Goal: Task Accomplishment & Management: Use online tool/utility

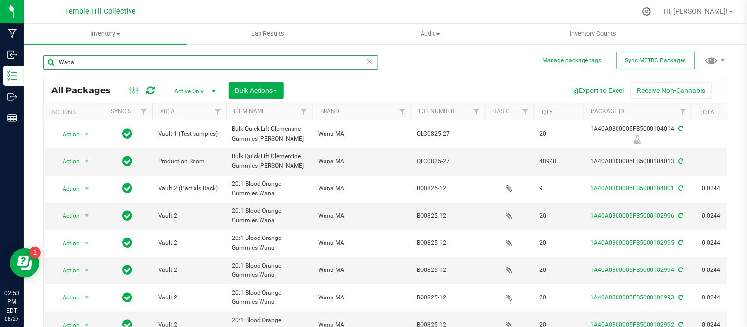
click at [288, 57] on input "Wana" at bounding box center [210, 62] width 335 height 15
drag, startPoint x: 250, startPoint y: 63, endPoint x: 245, endPoint y: 56, distance: 8.5
click at [250, 63] on input "Wana" at bounding box center [210, 62] width 335 height 15
drag, startPoint x: 110, startPoint y: 40, endPoint x: -51, endPoint y: 26, distance: 161.6
click at [0, 26] on html "Manufacturing Inbound Inventory Outbound Reports 02:53 PM EDT [DATE] 08/27 Temp…" at bounding box center [373, 163] width 747 height 327
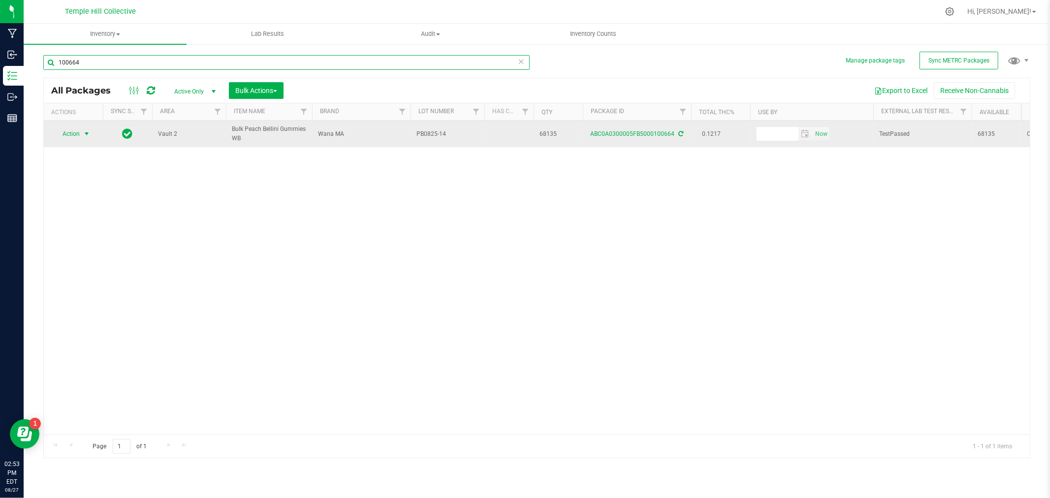
type input "100664"
click at [74, 133] on span "Action" at bounding box center [67, 134] width 27 height 14
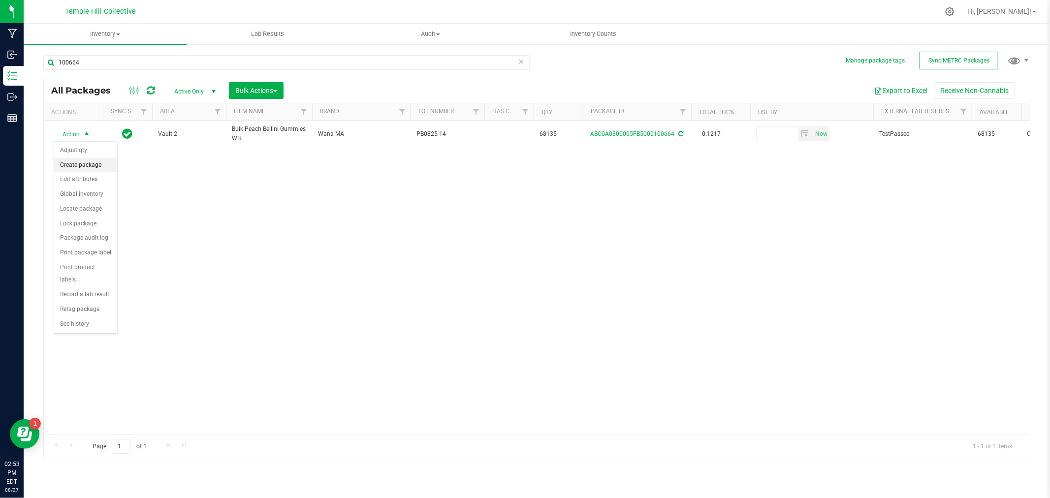
click at [86, 169] on li "Create package" at bounding box center [85, 165] width 63 height 15
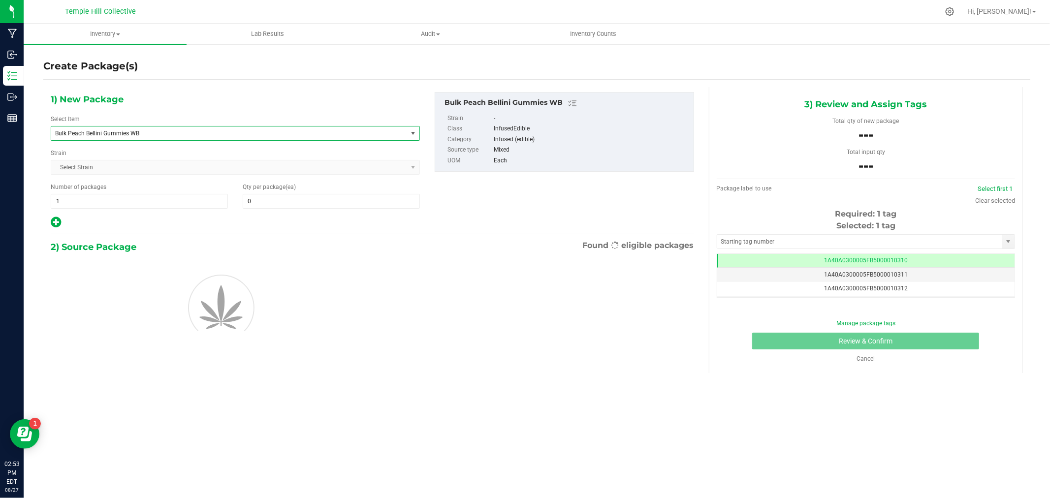
click at [91, 131] on span "Bulk Peach Bellini Gummies WB" at bounding box center [222, 133] width 334 height 7
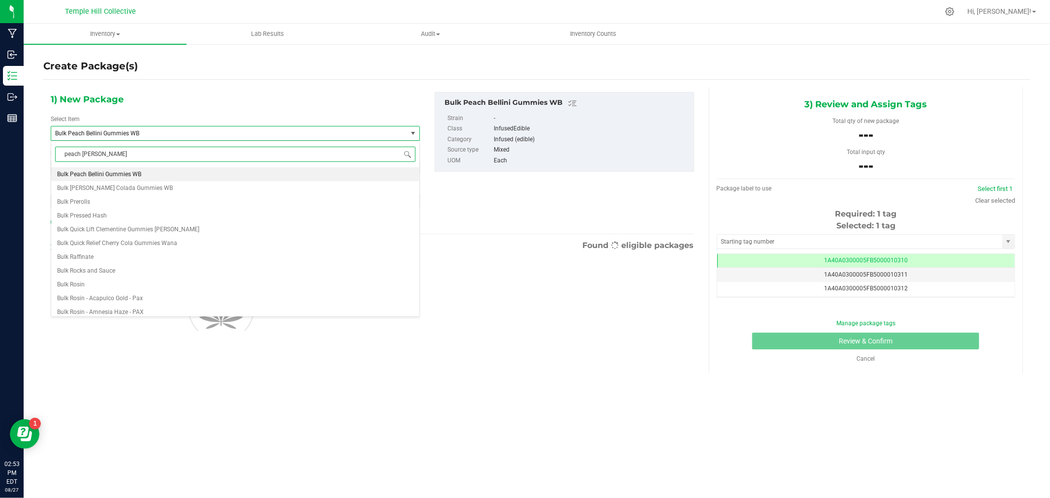
type input "[PERSON_NAME]"
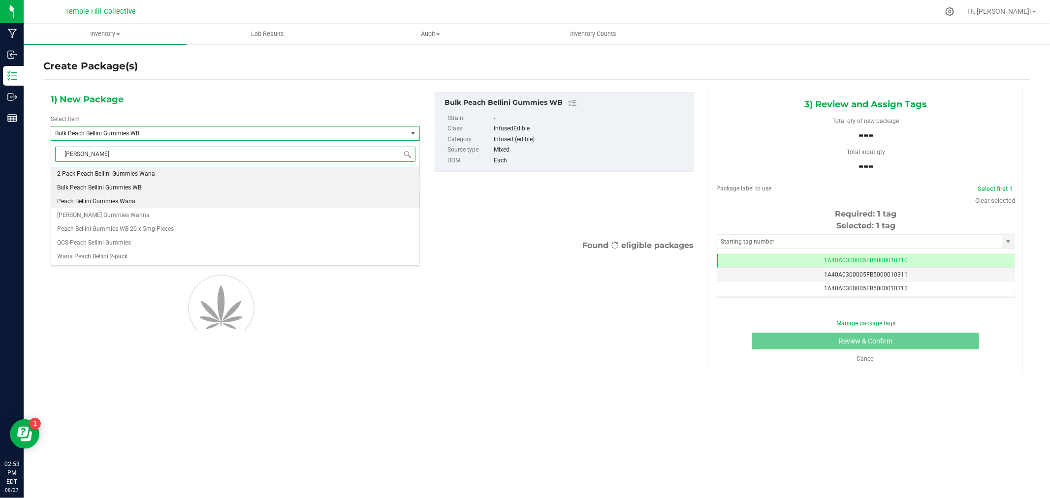
click at [240, 195] on li "Peach Bellini Gummies Wana" at bounding box center [235, 201] width 368 height 14
type input "0"
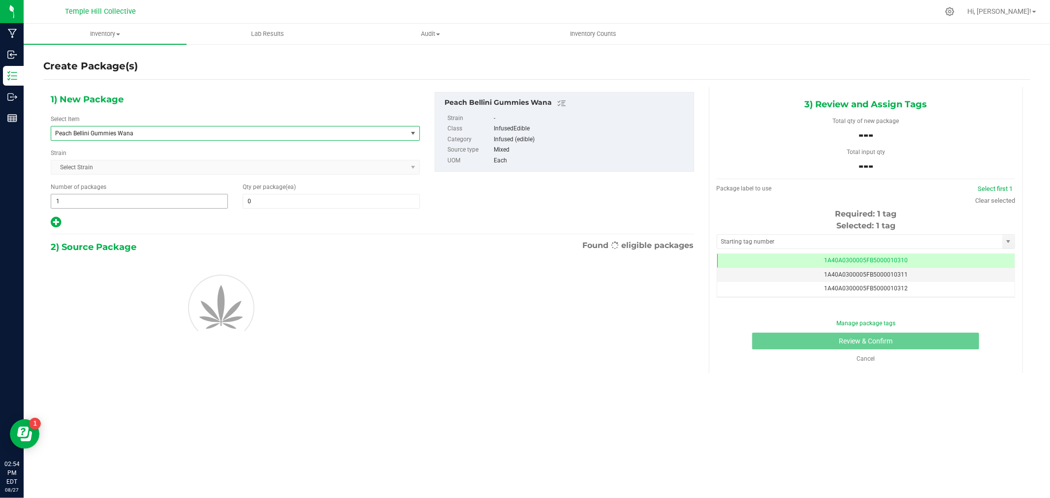
click at [89, 205] on span "1 1" at bounding box center [139, 201] width 177 height 15
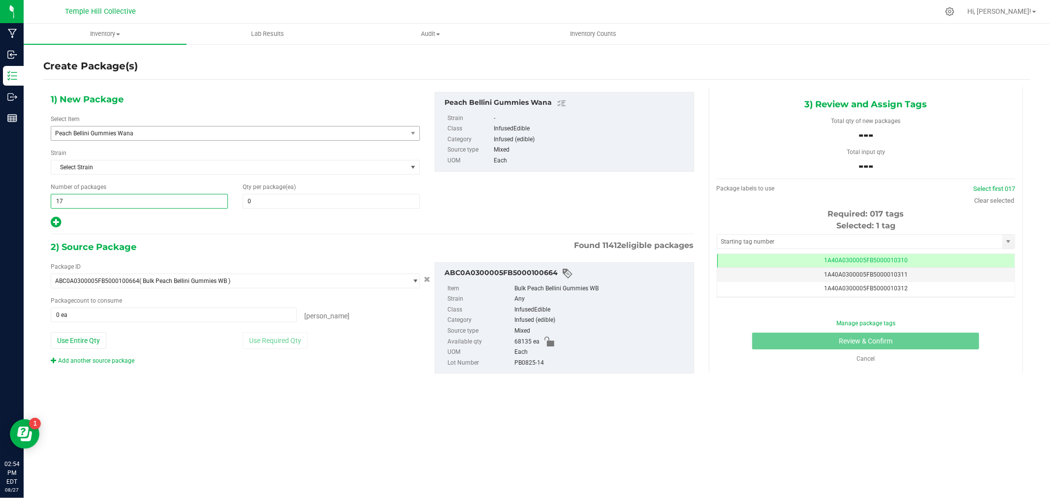
type input "175"
click at [316, 198] on span at bounding box center [331, 201] width 177 height 15
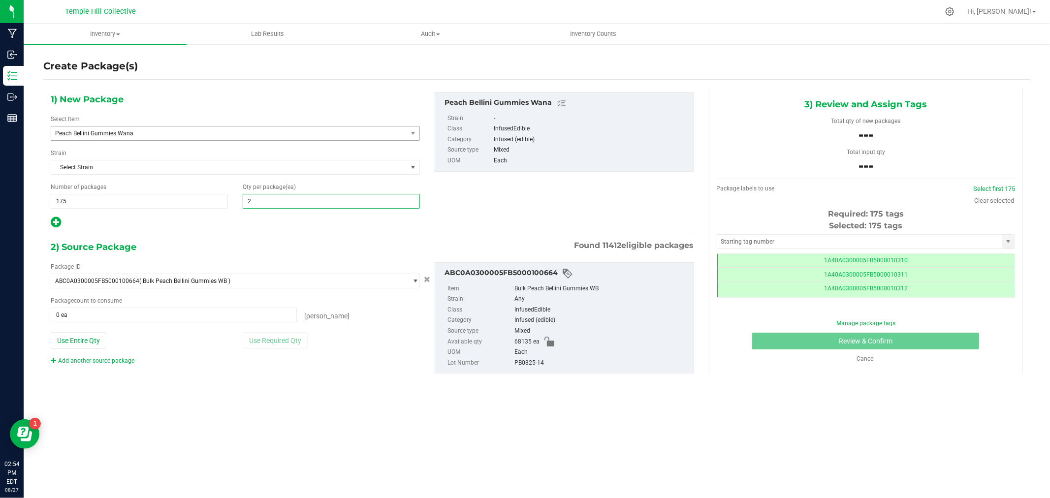
type input "20"
type input "0 ea"
type input "0"
type input "20"
click at [130, 317] on span at bounding box center [174, 315] width 246 height 15
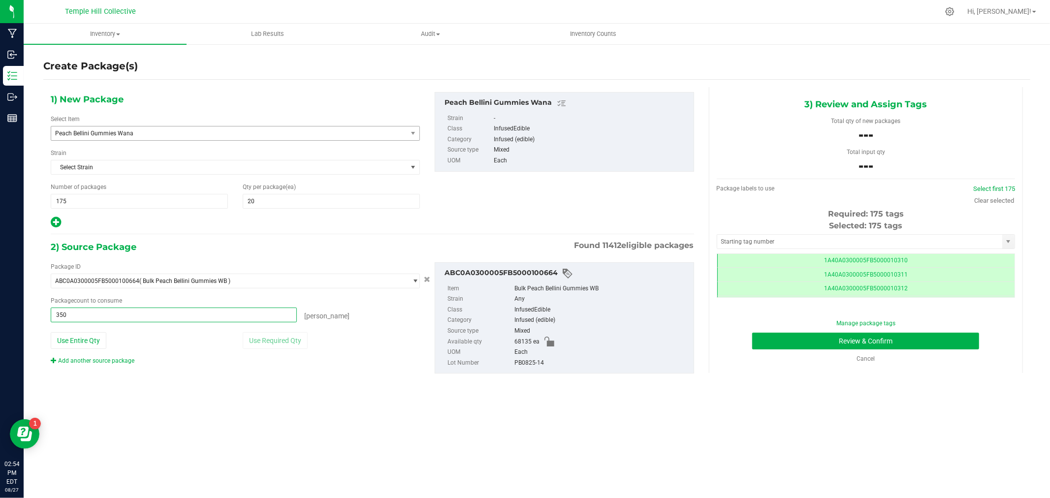
type input "3500"
type input "3500 ea"
drag, startPoint x: 77, startPoint y: 199, endPoint x: 51, endPoint y: 200, distance: 26.1
click at [51, 200] on span "175 175" at bounding box center [139, 201] width 177 height 15
type input "1"
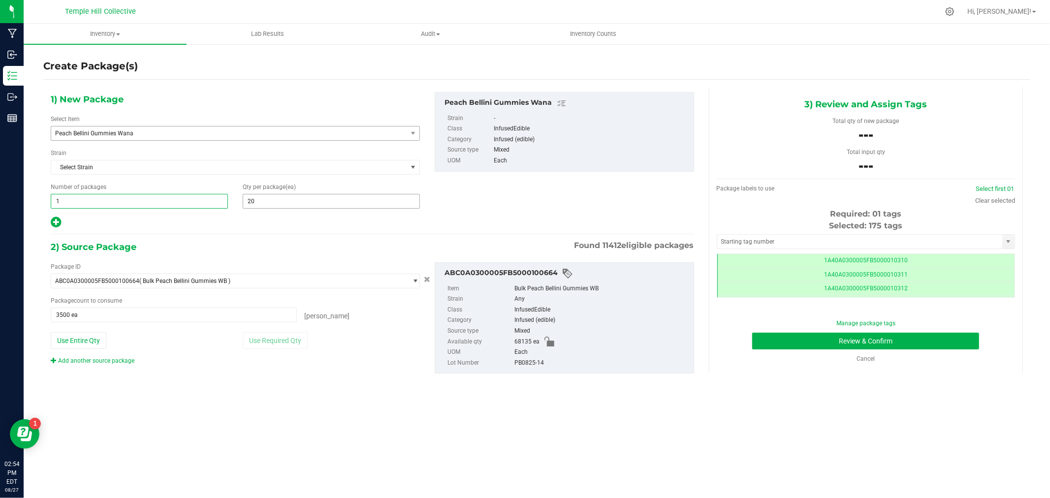
type input "1"
drag, startPoint x: 257, startPoint y: 202, endPoint x: 235, endPoint y: 197, distance: 21.9
click at [235, 197] on div "Qty per package (ea) 20 20" at bounding box center [331, 196] width 192 height 26
type input "11"
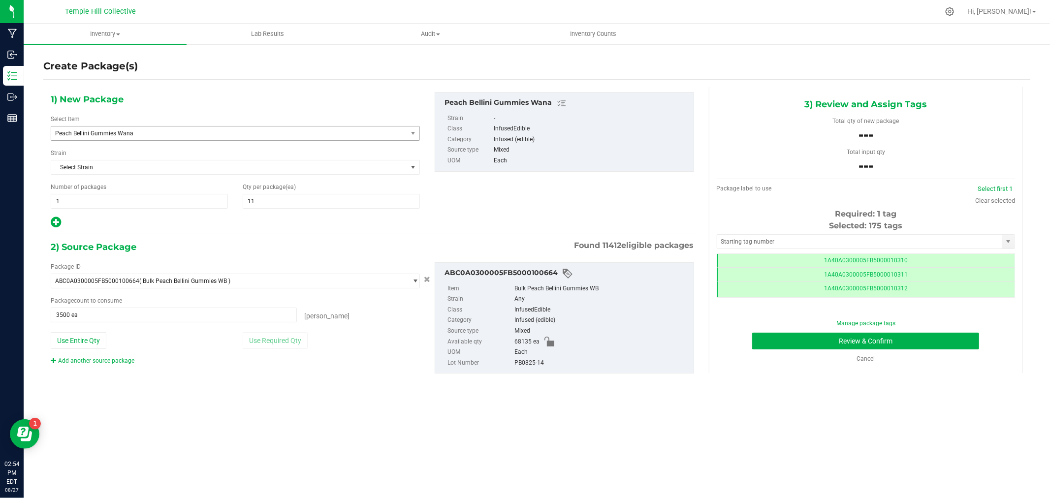
click at [204, 244] on div "2) Source Package Found 11412 eligible packages" at bounding box center [373, 247] width 644 height 15
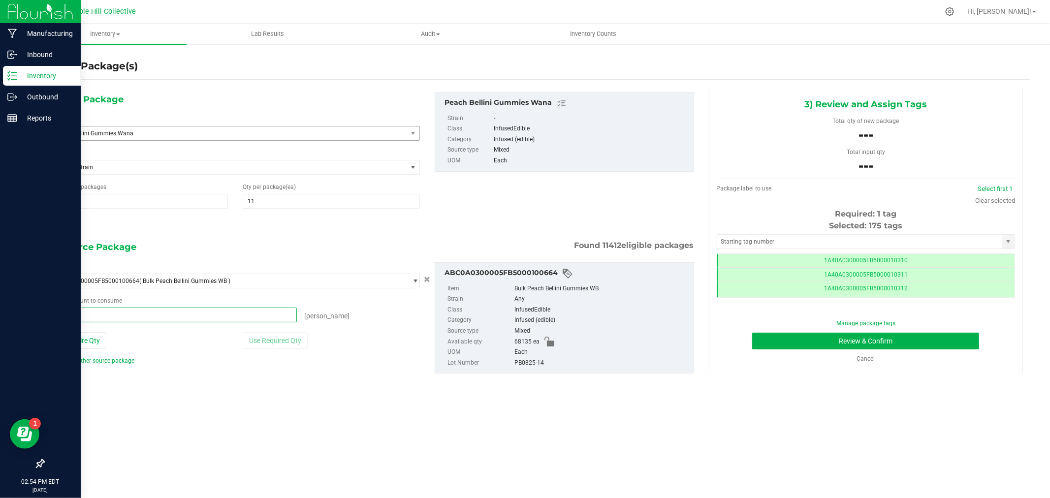
drag, startPoint x: 90, startPoint y: 319, endPoint x: 1, endPoint y: 319, distance: 88.6
click at [1, 319] on div "Manufacturing Inbound Inventory Outbound Reports 02:54 PM EDT [DATE] 08/27 Temp…" at bounding box center [525, 249] width 1050 height 498
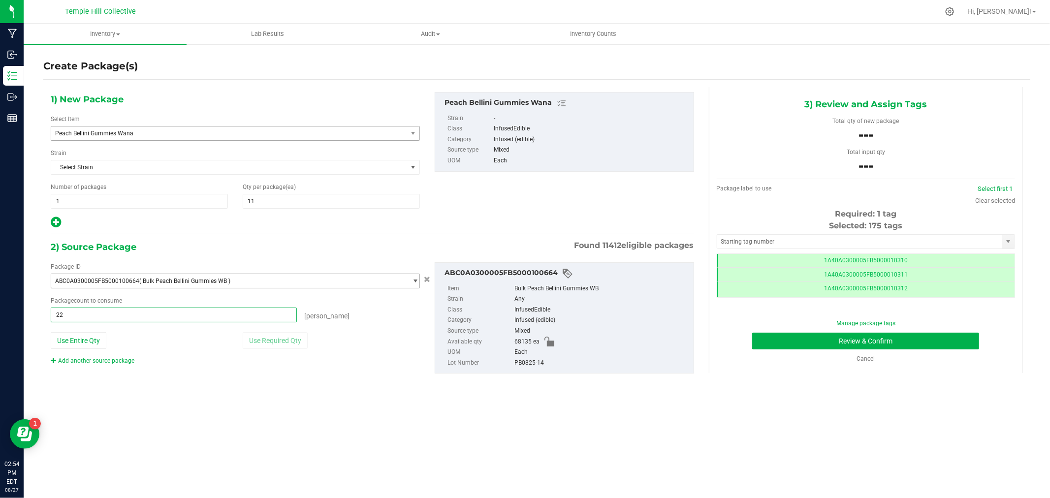
type input "220"
type input "220 ea"
drag, startPoint x: 548, startPoint y: 365, endPoint x: 509, endPoint y: 370, distance: 39.2
click at [503, 327] on div "ABC0A0300005FB5000100664 Item Bulk Peach Bellini Gummies [PERSON_NAME] Any Clas…" at bounding box center [564, 318] width 259 height 112
copy li "PB0825-14"
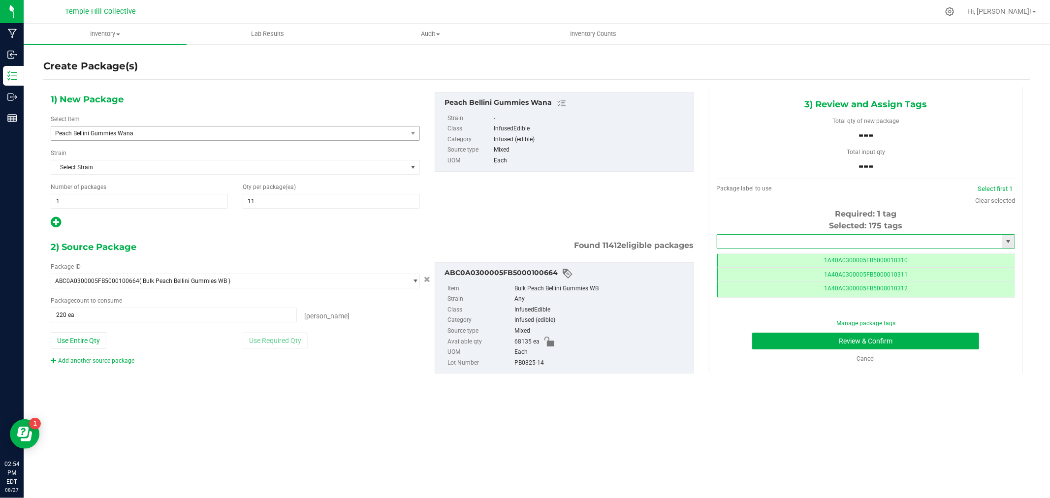
click at [725, 244] on input "text" at bounding box center [859, 242] width 285 height 14
click at [746, 235] on input "text" at bounding box center [859, 242] width 285 height 14
click at [746, 257] on li "1A40A0300005FB5000104146" at bounding box center [865, 258] width 297 height 15
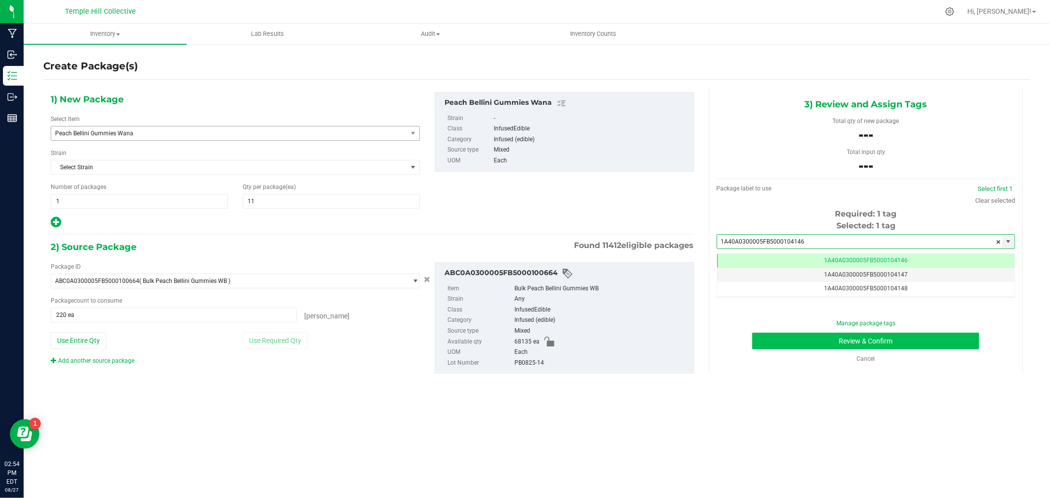
type input "1A40A0300005FB5000104146"
click at [746, 327] on button "Review & Confirm" at bounding box center [865, 341] width 227 height 17
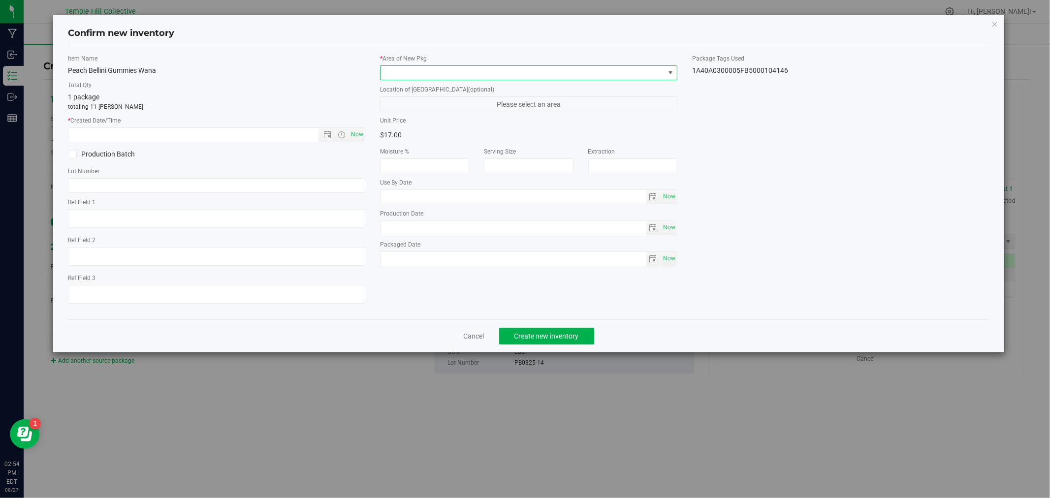
click at [498, 72] on span at bounding box center [523, 73] width 284 height 14
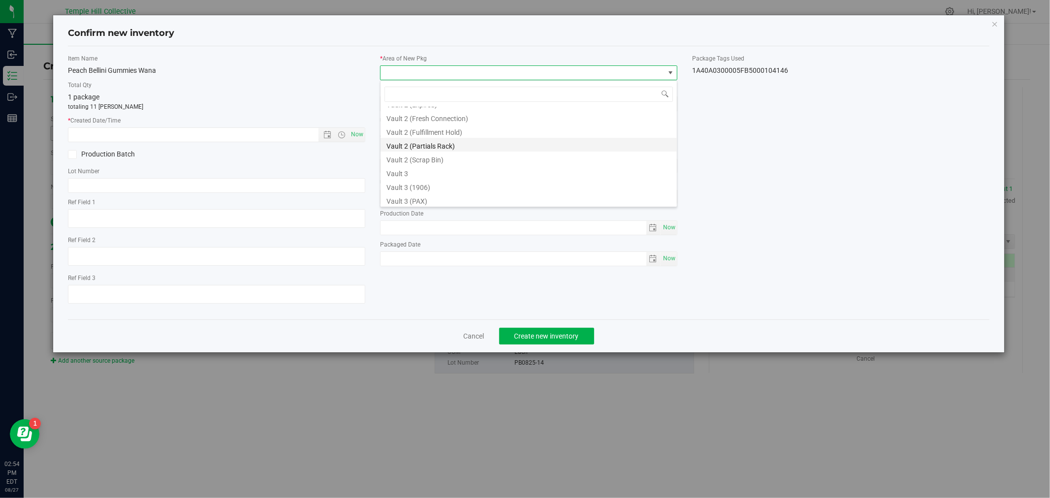
click at [444, 145] on li "Vault 2 (Partials Rack)" at bounding box center [529, 145] width 296 height 14
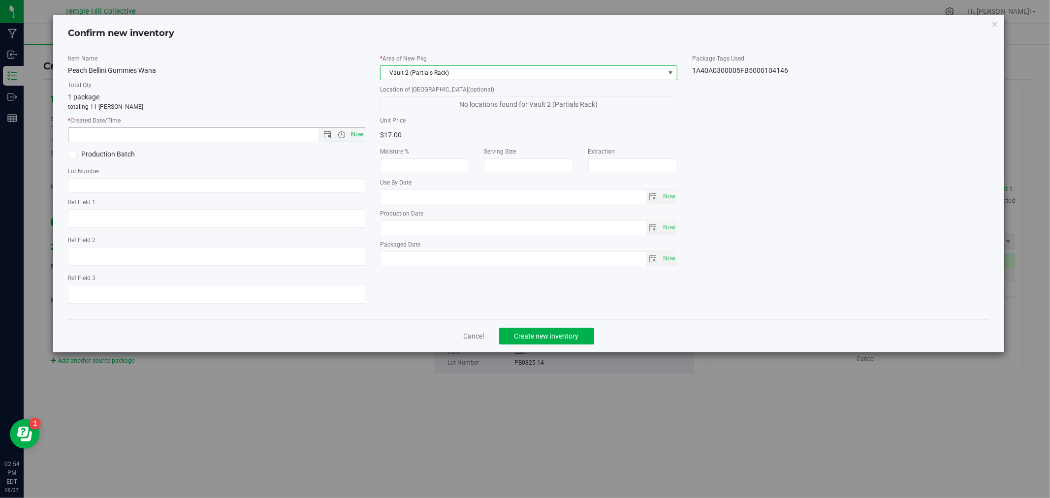
click at [351, 134] on span "Now" at bounding box center [357, 135] width 17 height 14
type input "[DATE] 2:54 PM"
click at [92, 184] on input "text" at bounding box center [216, 185] width 297 height 15
paste input "PB0825-14"
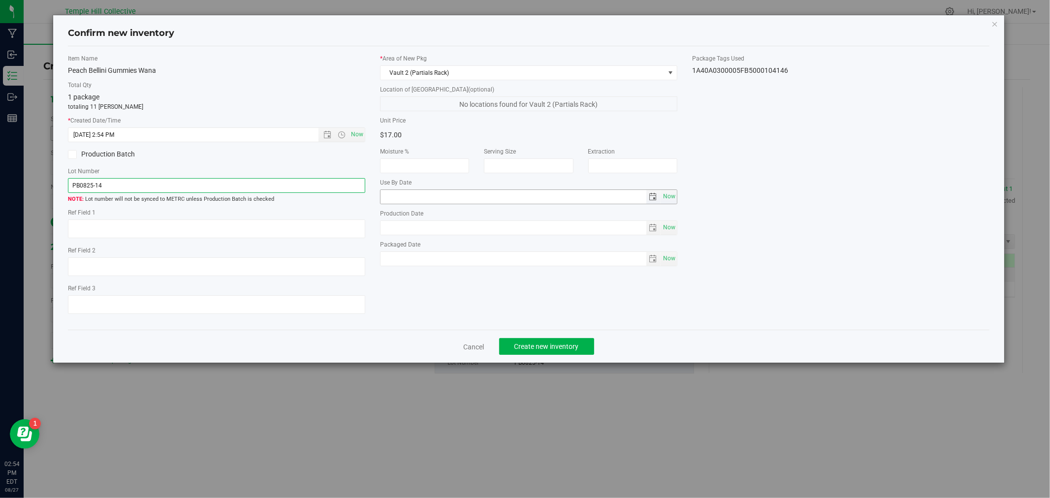
click at [649, 197] on span "select" at bounding box center [653, 197] width 8 height 8
type input "PB0825-14"
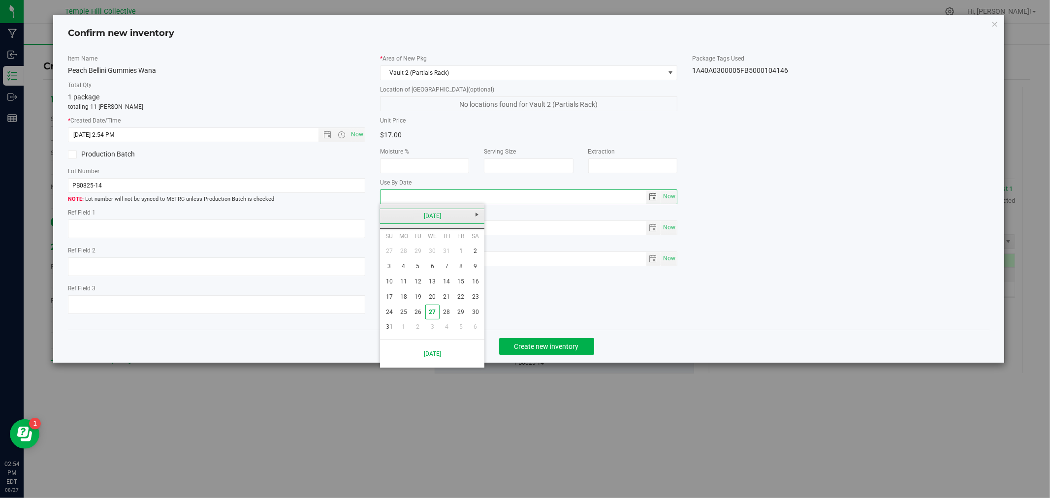
click at [456, 214] on link "[DATE]" at bounding box center [433, 216] width 106 height 15
click at [437, 218] on link "2025" at bounding box center [433, 216] width 106 height 15
click at [474, 272] on link "2026" at bounding box center [469, 270] width 25 height 25
click at [464, 274] on link "Aug" at bounding box center [469, 270] width 25 height 25
click at [459, 282] on link "14" at bounding box center [461, 281] width 14 height 15
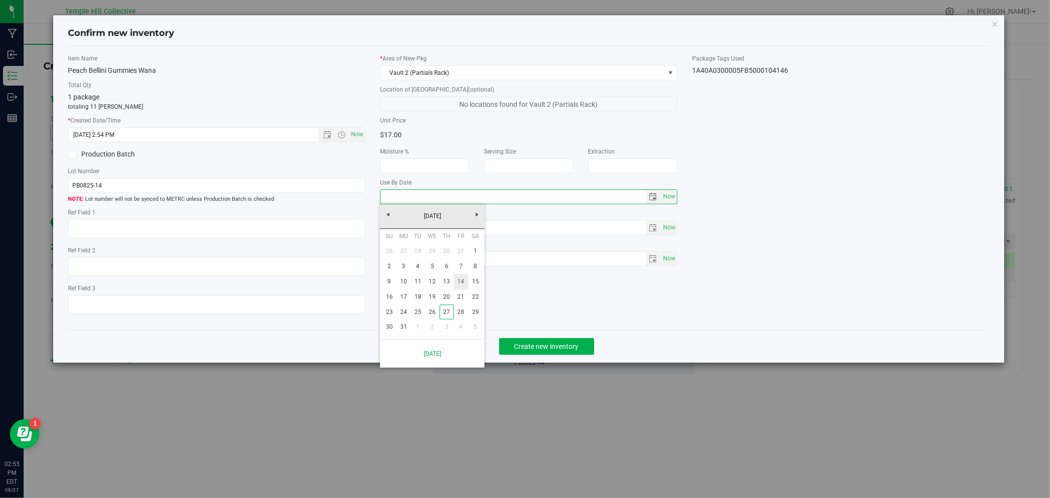
type input "[DATE]"
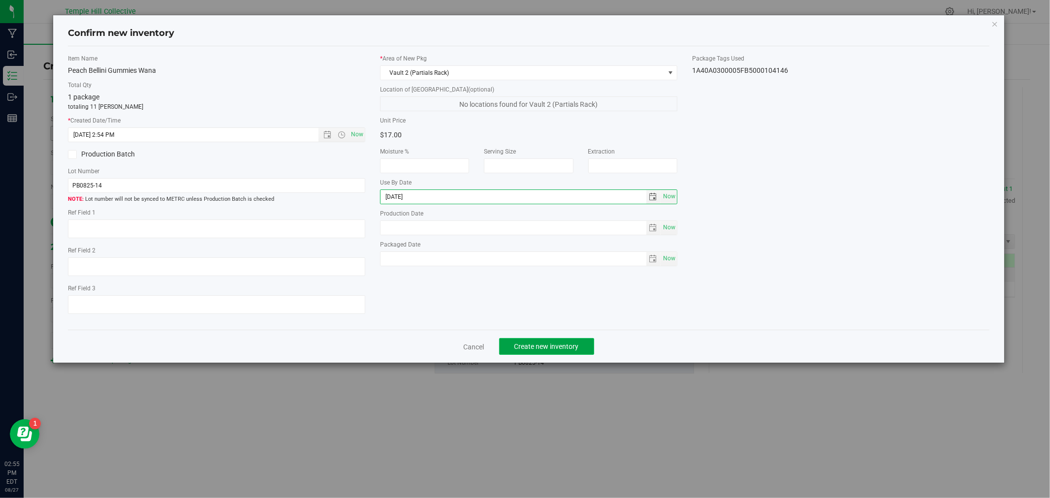
click at [543, 327] on span "Create new inventory" at bounding box center [547, 347] width 64 height 8
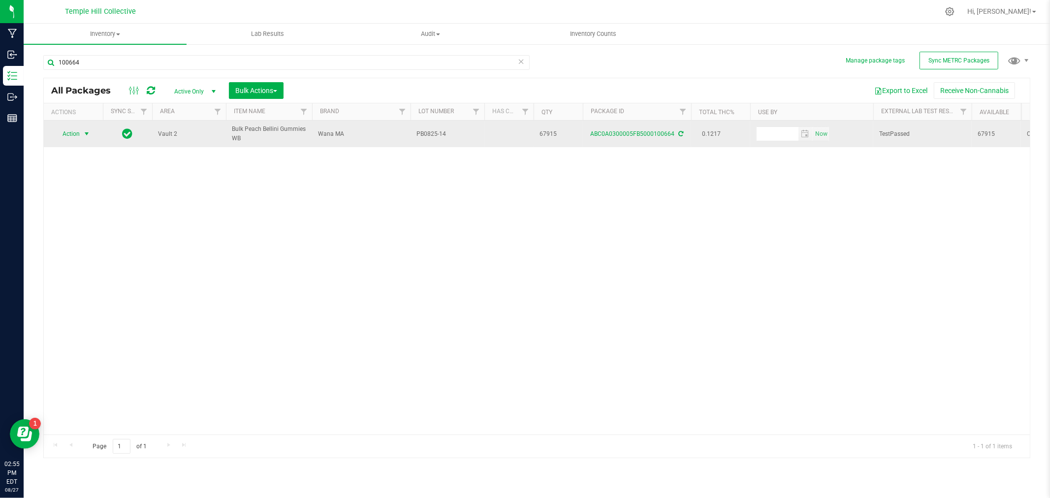
click at [68, 138] on span "Action" at bounding box center [67, 134] width 27 height 14
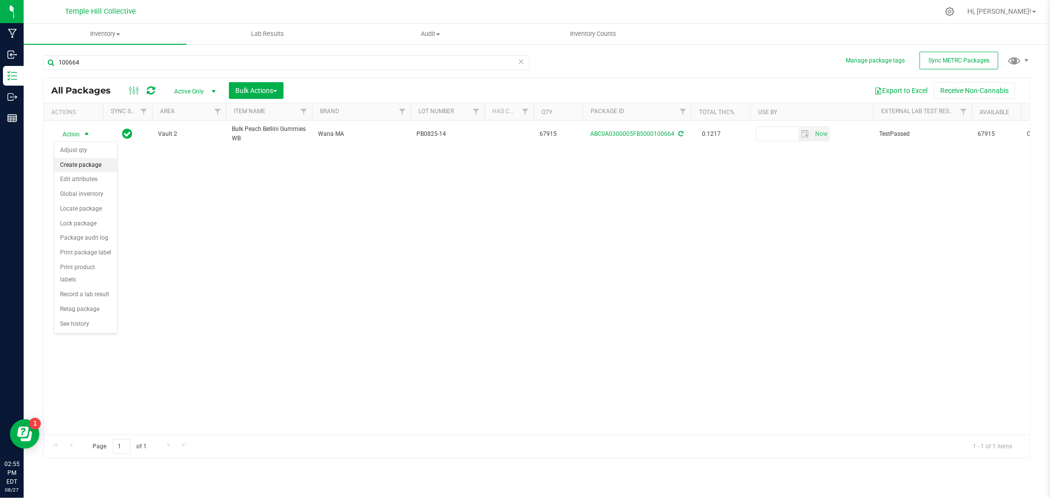
click at [77, 160] on li "Create package" at bounding box center [85, 165] width 63 height 15
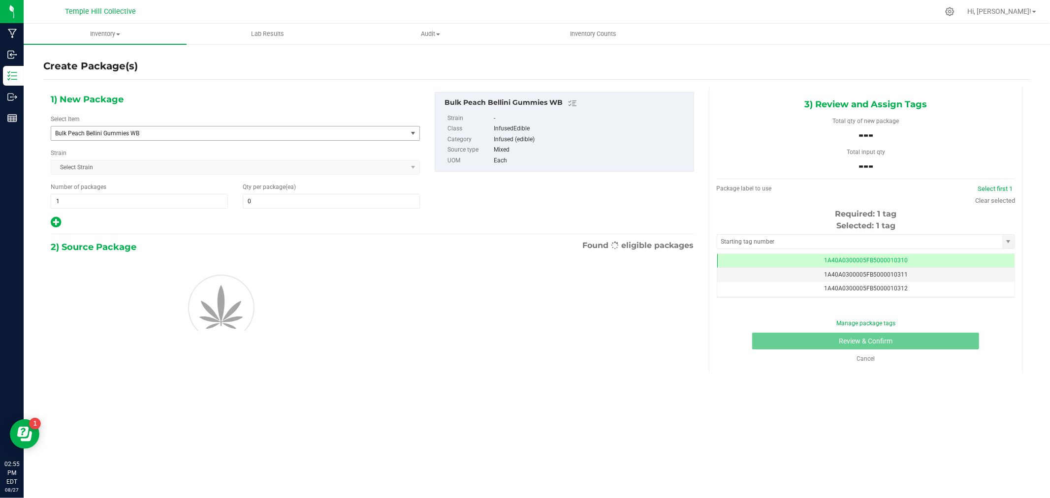
click at [105, 134] on span "Bulk Peach Bellini Gummies WB" at bounding box center [222, 133] width 334 height 7
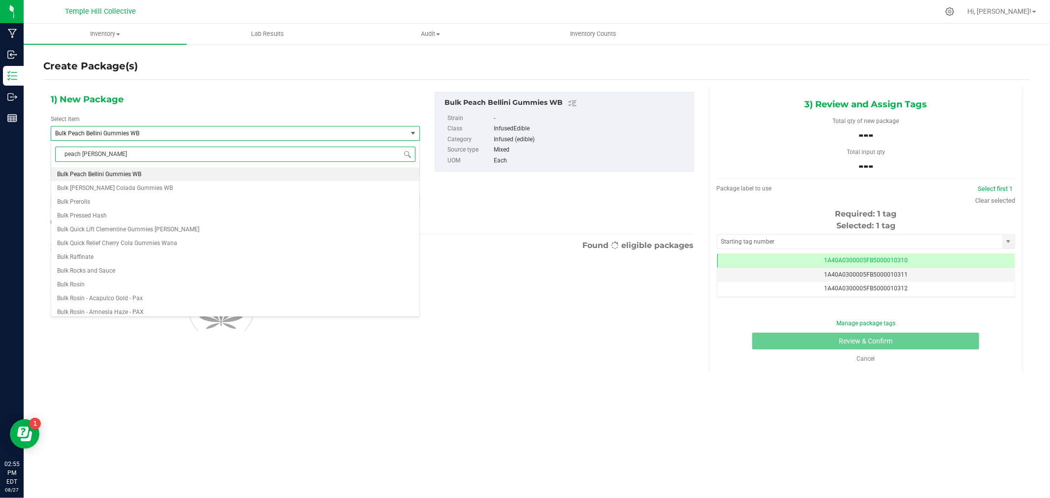
type input "[PERSON_NAME]"
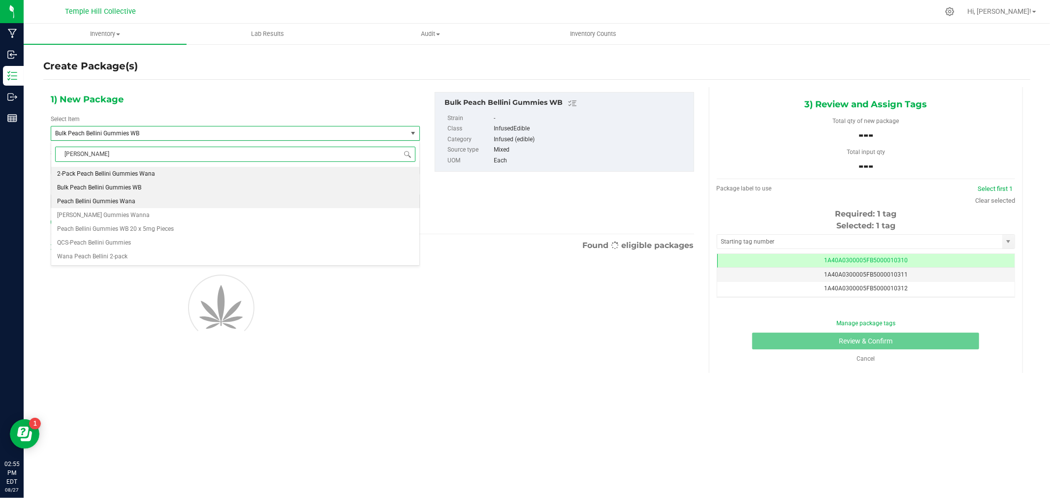
click at [161, 202] on li "Peach Bellini Gummies Wana" at bounding box center [235, 201] width 368 height 14
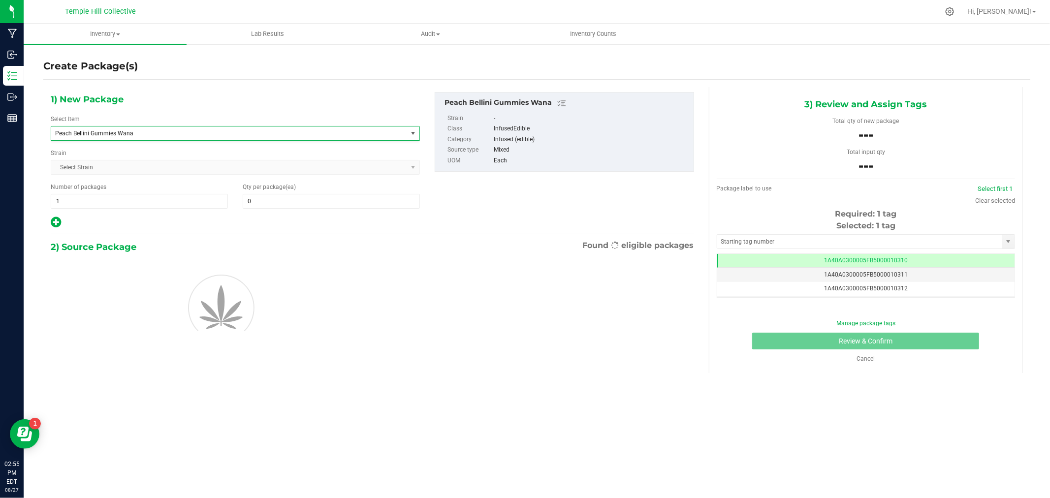
type input "0"
click at [125, 204] on span "1 1" at bounding box center [139, 201] width 177 height 15
type input "175"
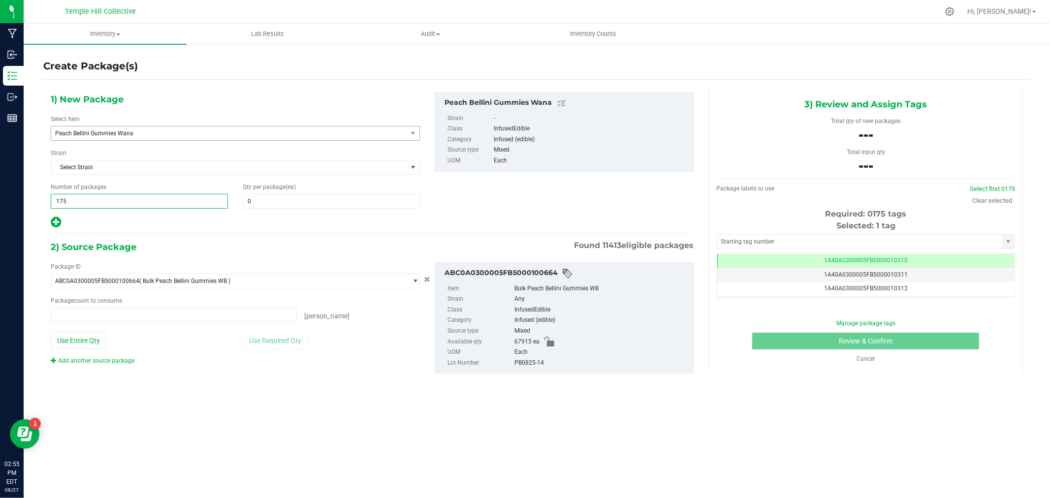
type input "0 ea"
type input "0"
type input "175"
click at [292, 203] on span at bounding box center [331, 201] width 177 height 15
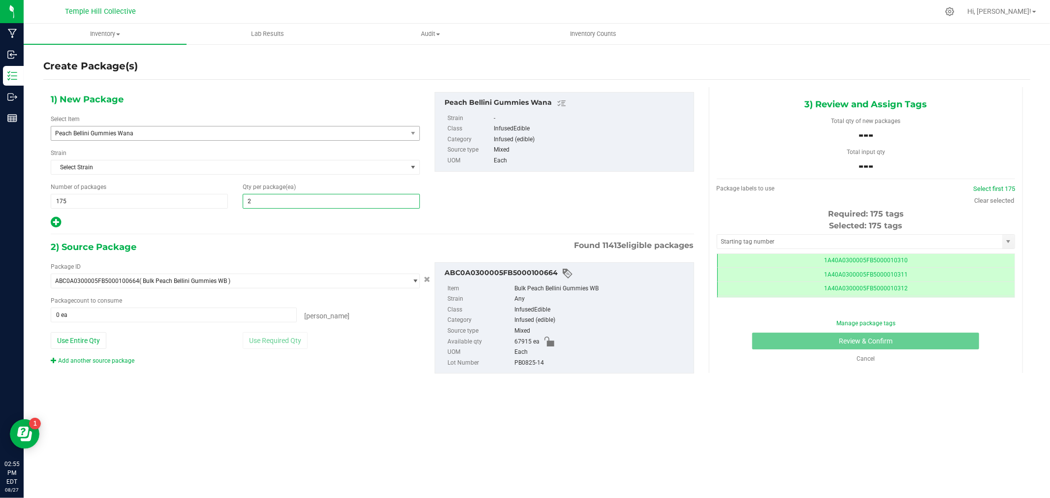
type input "20"
click at [138, 316] on span at bounding box center [174, 315] width 246 height 15
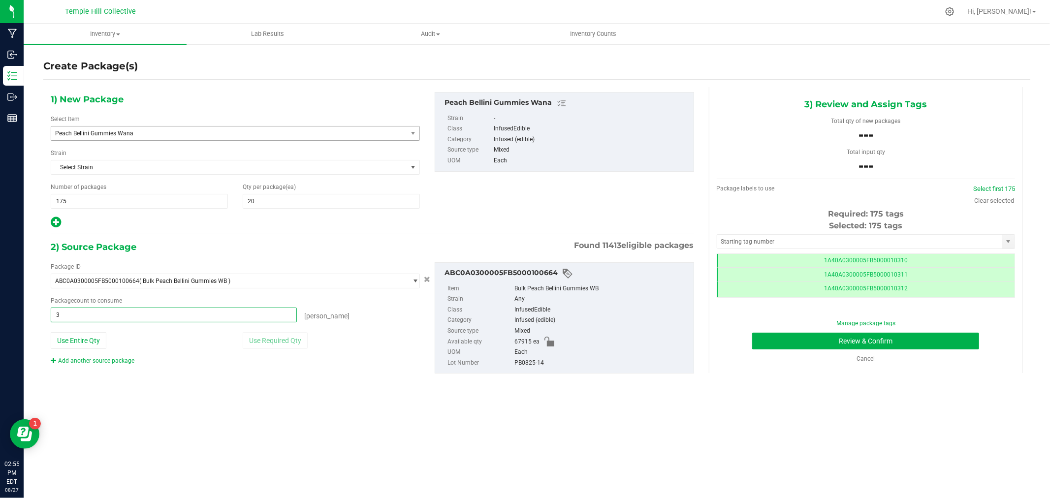
type input "35"
click at [68, 315] on span "350 ea 350" at bounding box center [174, 315] width 246 height 15
type input "3500"
type input "3500 ea"
click at [263, 327] on div "Inventory All packages All inventory Waste log Create inventory Lab Results Aud…" at bounding box center [537, 261] width 1027 height 475
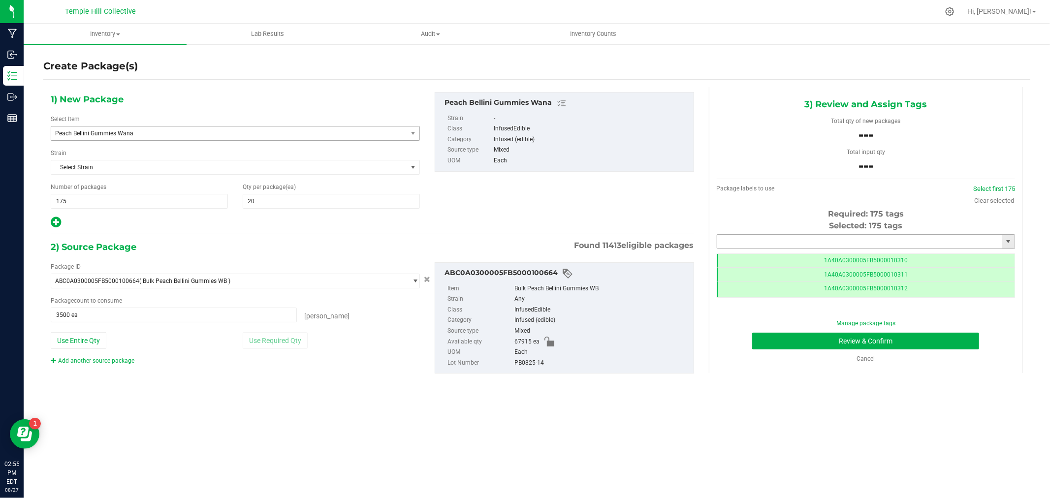
click at [746, 244] on input "text" at bounding box center [859, 242] width 285 height 14
click at [746, 258] on li "1A40A0300005FB5000104147" at bounding box center [865, 258] width 297 height 15
type input "1A40A0300005FB5000104147"
click at [746, 327] on button "Review & Confirm" at bounding box center [865, 341] width 227 height 17
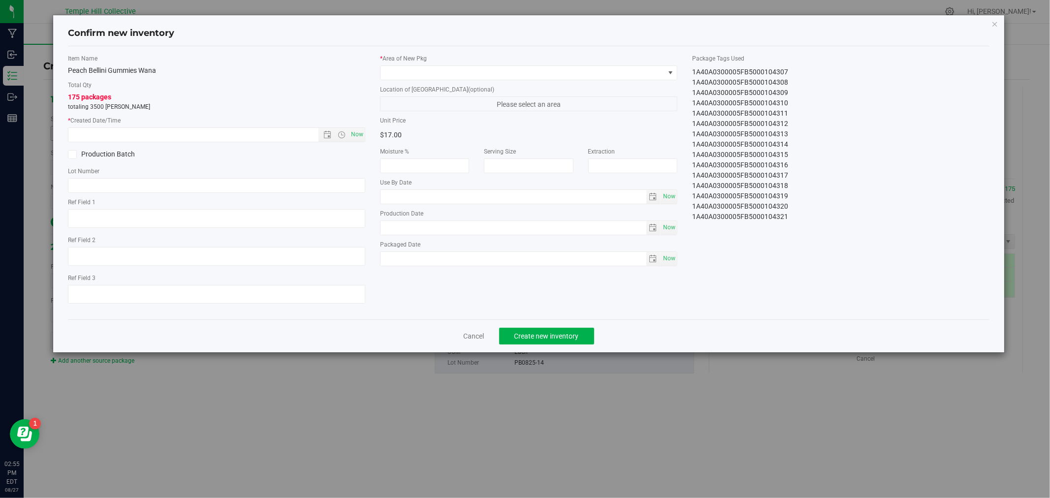
click at [746, 220] on div "1A40A0300005FB5000104321" at bounding box center [840, 217] width 297 height 10
click at [655, 199] on span "select" at bounding box center [653, 197] width 8 height 8
click at [273, 185] on input "text" at bounding box center [216, 185] width 297 height 15
paste input "PB0825-14"
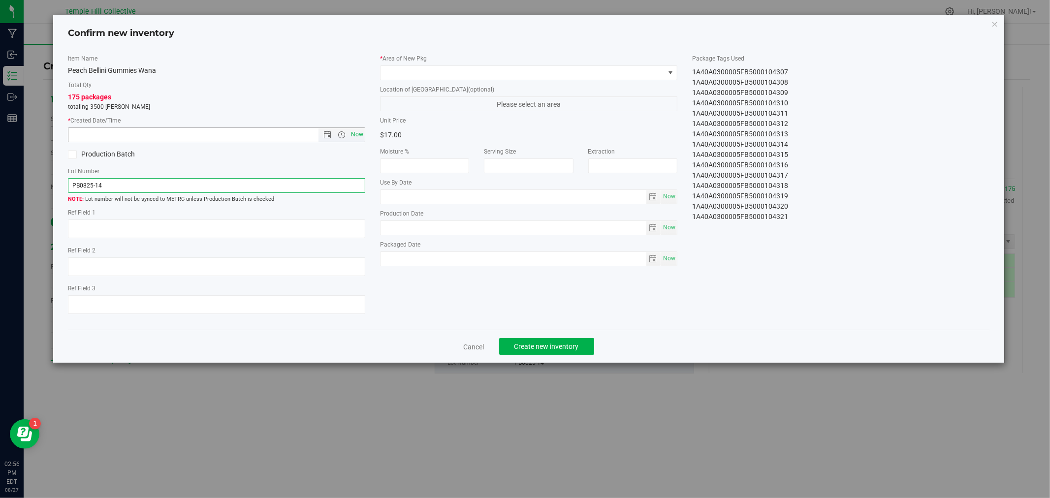
type input "PB0825-14"
click at [362, 133] on span "Now" at bounding box center [357, 135] width 17 height 14
type input "[DATE] 2:56 PM"
click at [482, 73] on span at bounding box center [523, 73] width 284 height 14
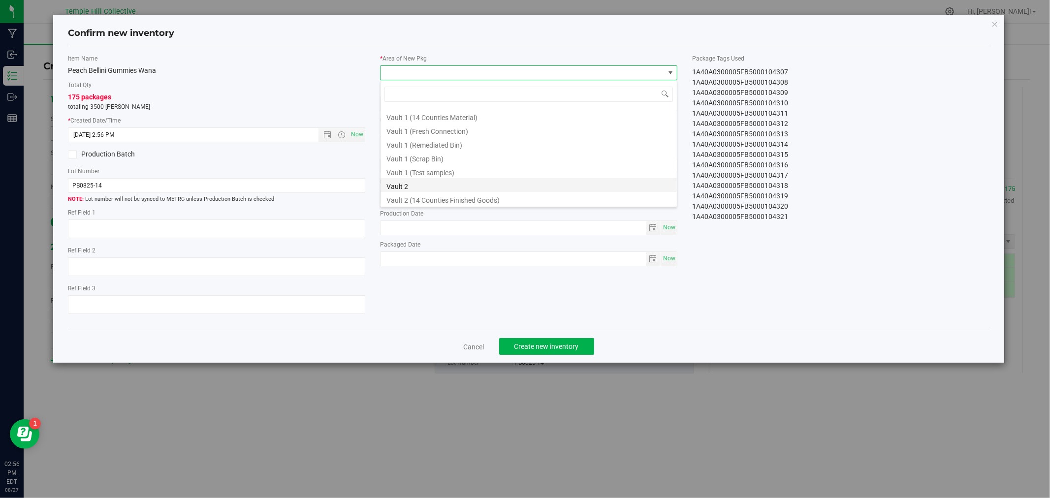
click at [427, 184] on li "Vault 2" at bounding box center [529, 185] width 296 height 14
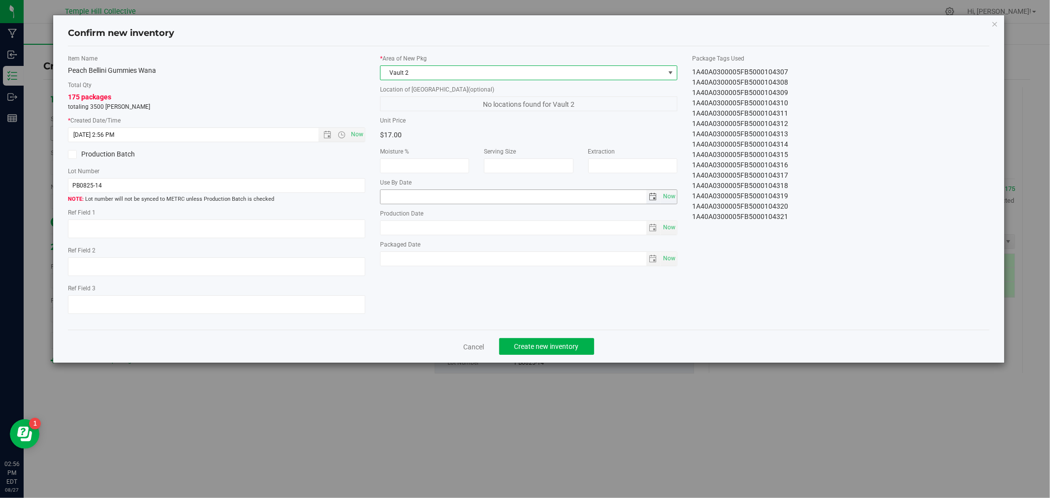
click at [653, 194] on span "select" at bounding box center [653, 197] width 8 height 8
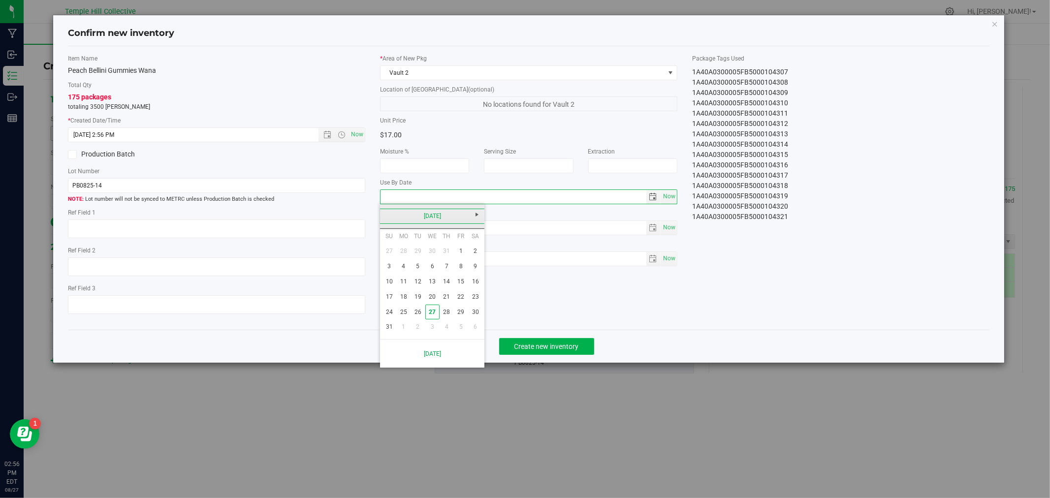
click at [426, 218] on link "[DATE]" at bounding box center [433, 216] width 106 height 15
click at [425, 216] on link "2025" at bounding box center [433, 216] width 106 height 15
click at [474, 274] on link "2026" at bounding box center [469, 270] width 25 height 25
click at [474, 271] on link "Aug" at bounding box center [469, 270] width 25 height 25
click at [463, 280] on link "14" at bounding box center [461, 281] width 14 height 15
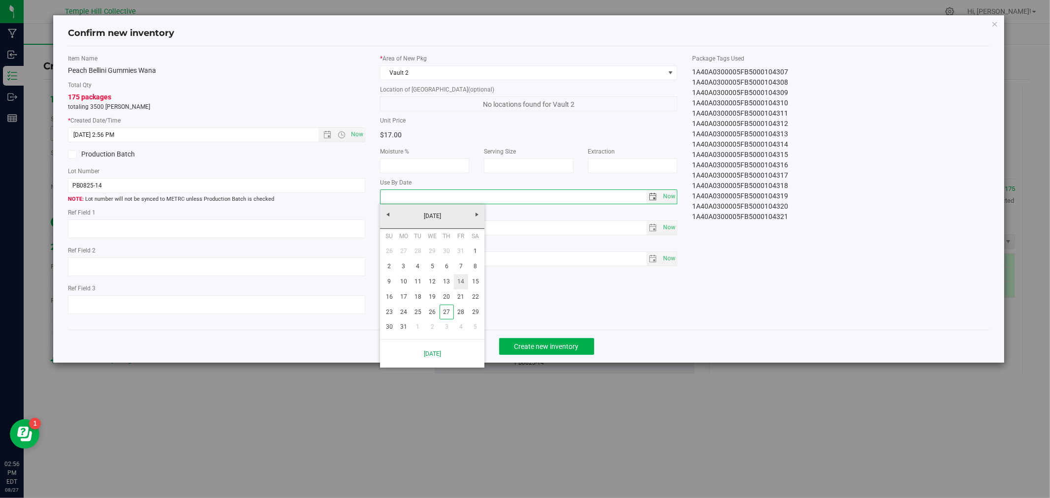
type input "[DATE]"
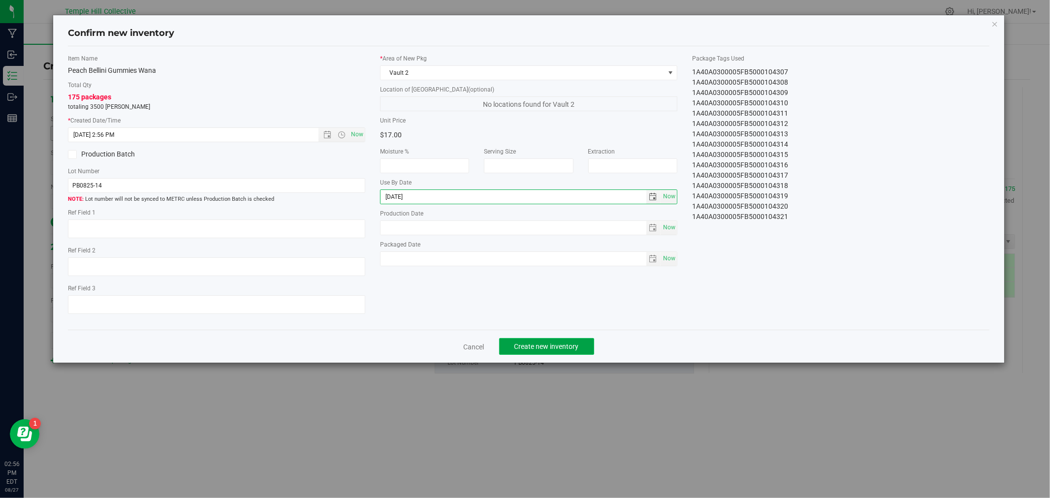
click at [538, 327] on span "Create new inventory" at bounding box center [547, 347] width 64 height 8
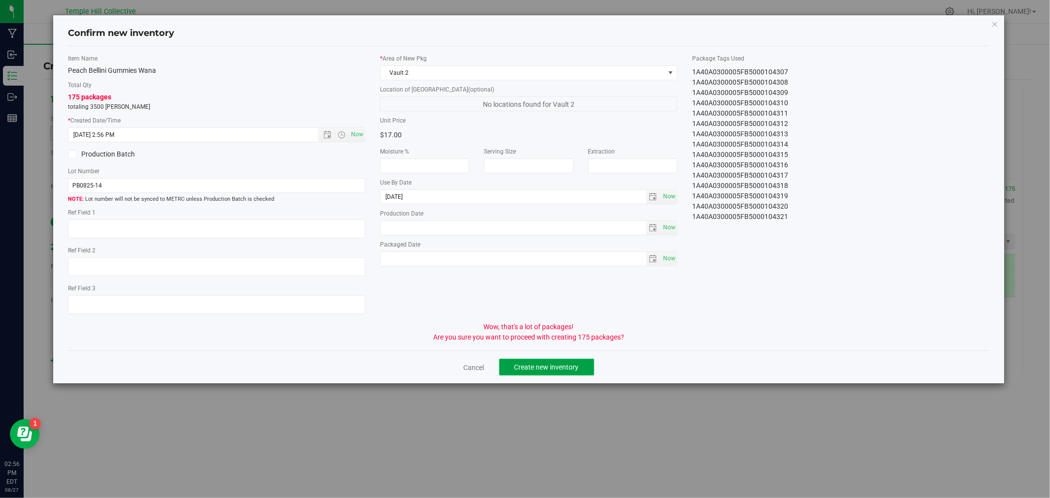
click at [545, 327] on span "Create new inventory" at bounding box center [547, 367] width 64 height 8
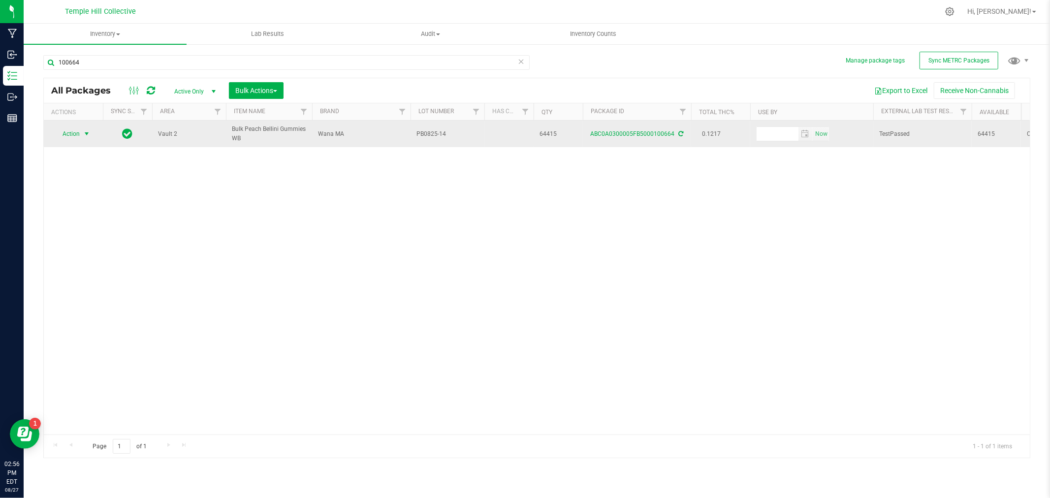
click at [71, 140] on span "Action" at bounding box center [67, 134] width 27 height 14
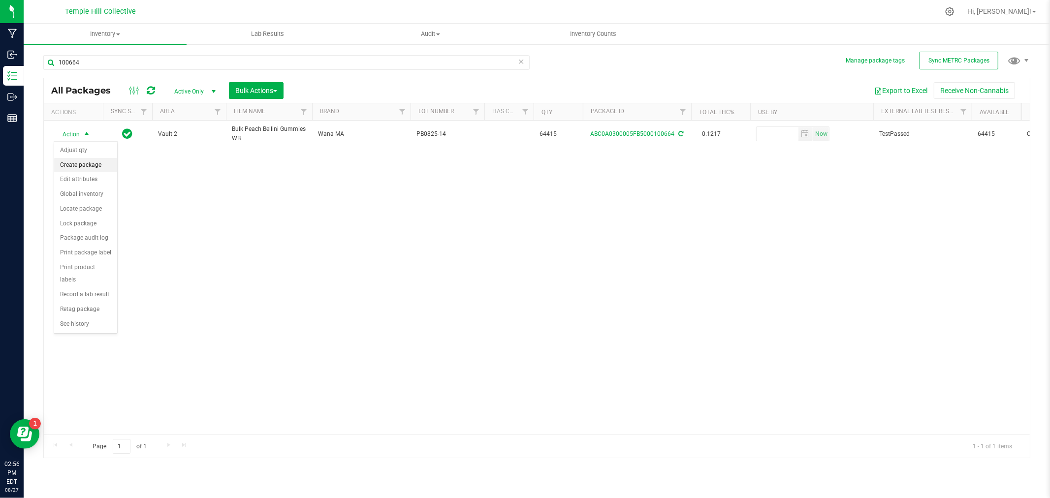
click at [82, 169] on li "Create package" at bounding box center [85, 165] width 63 height 15
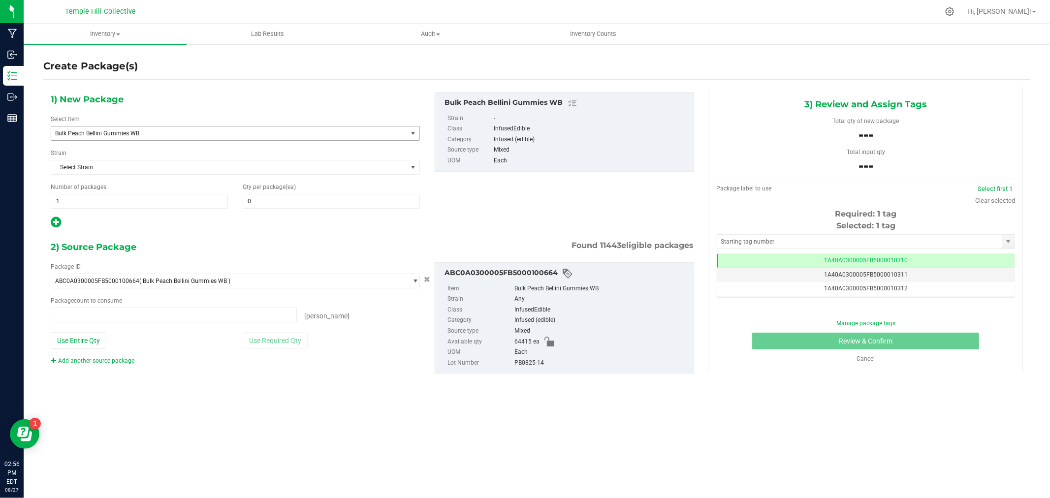
type input "0 ea"
click at [258, 131] on span "Bulk Peach Bellini Gummies WB" at bounding box center [222, 133] width 334 height 7
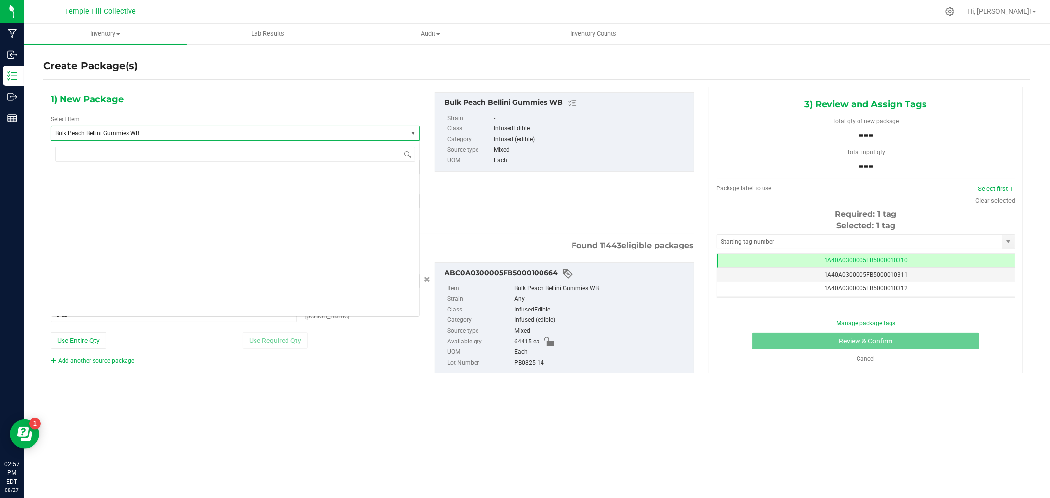
scroll to position [4576, 0]
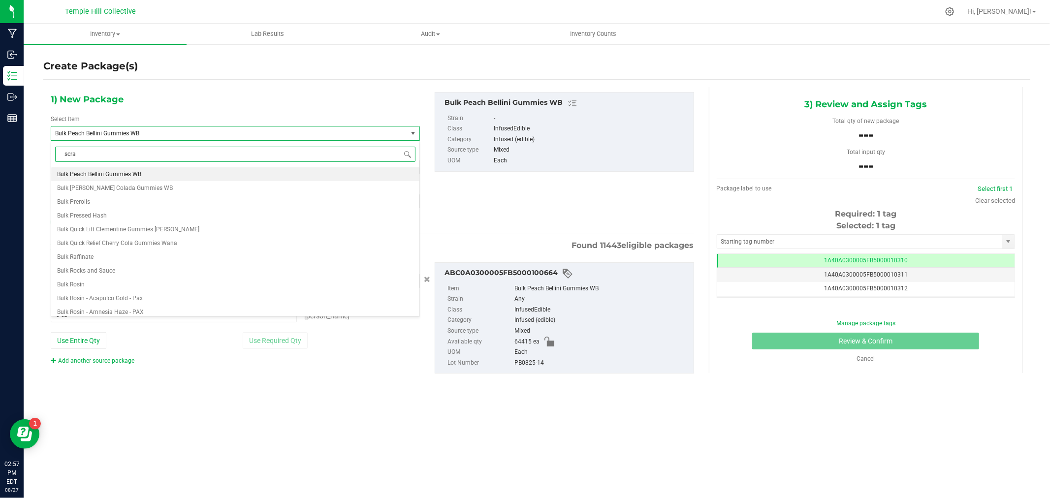
type input "scrap"
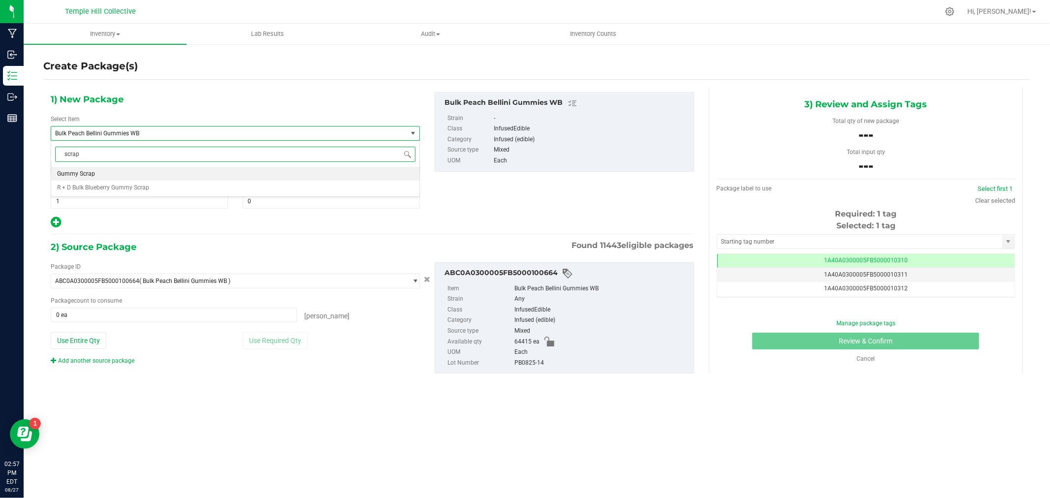
click at [107, 171] on li "Gummy Scrap" at bounding box center [235, 174] width 368 height 14
type input "0.0000"
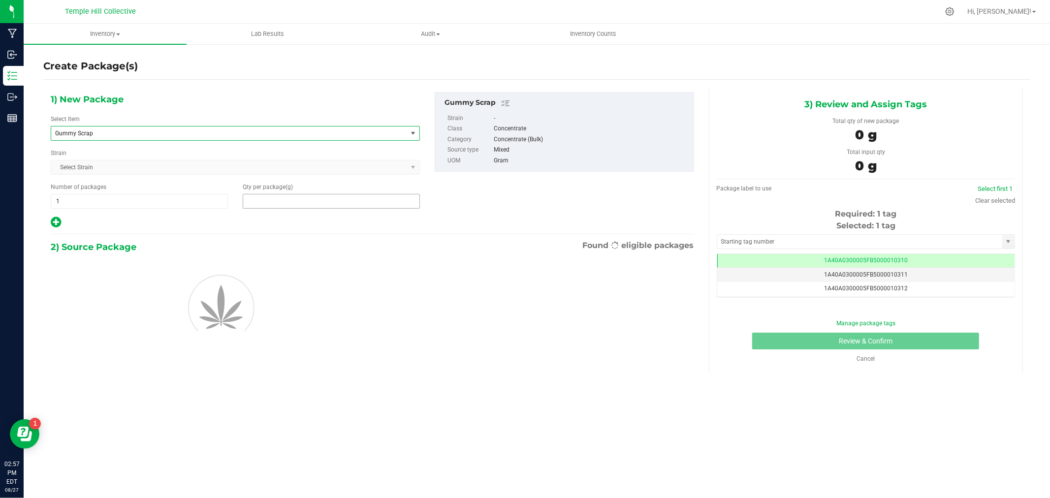
click at [293, 204] on span at bounding box center [331, 201] width 177 height 15
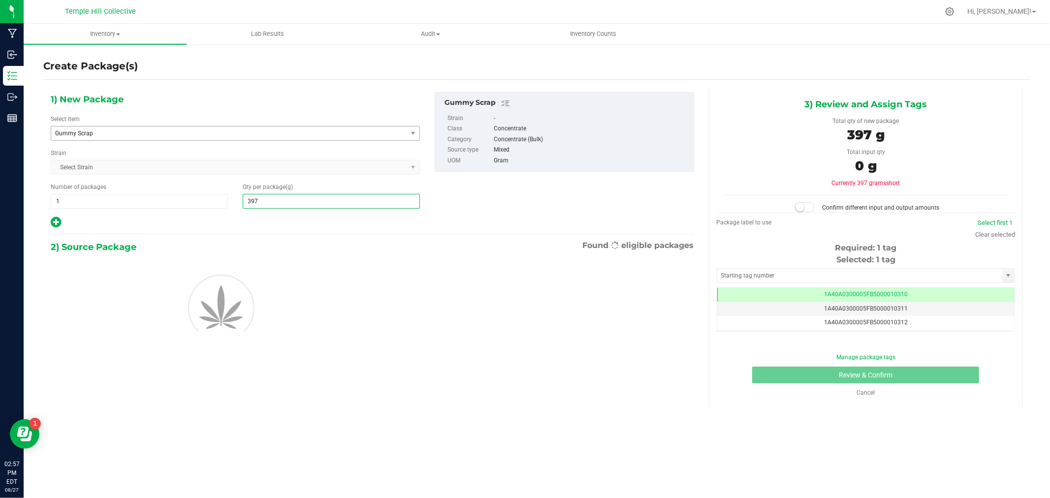
type input "3970"
type input "3,970.0000"
click at [493, 195] on div "1) New Package Select Item Gummy Scrap Gentlemen Smugglers Garlic Z 3.5g Flower…" at bounding box center [372, 160] width 658 height 137
click at [746, 277] on input "text" at bounding box center [859, 276] width 285 height 14
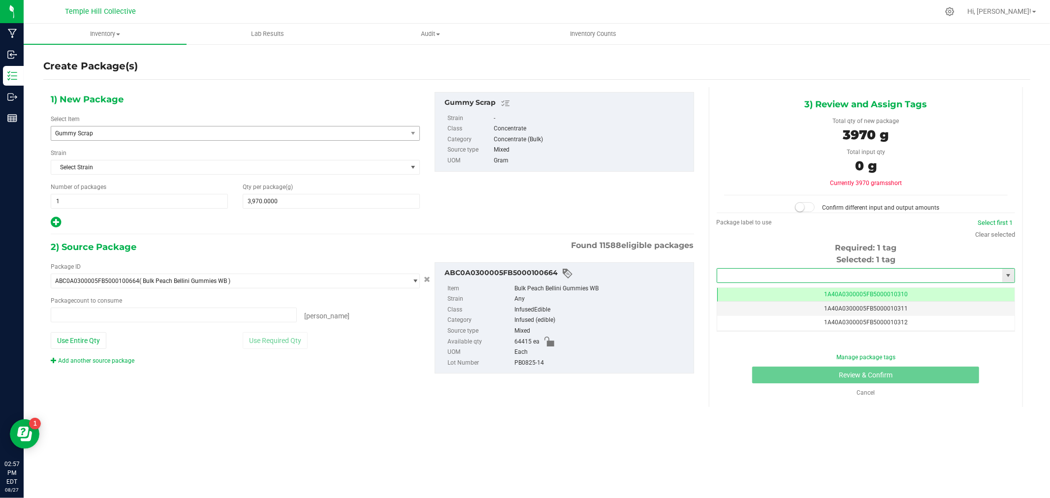
type input "0 ea"
click at [746, 294] on li "1A40A0300005FB5000104322" at bounding box center [865, 292] width 297 height 15
type input "1A40A0300005FB5000104322"
click at [90, 327] on button "Use Entire Qty" at bounding box center [79, 340] width 56 height 17
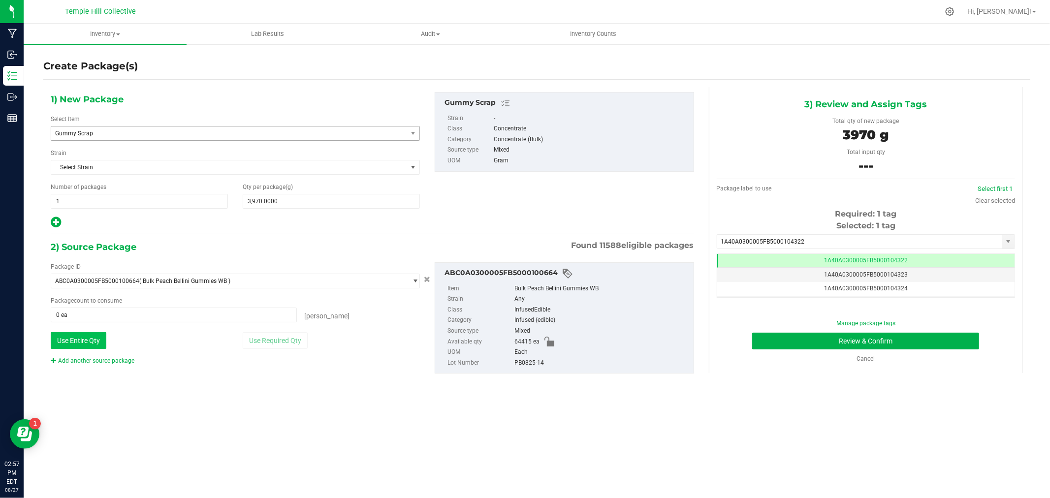
type input "64415 ea"
click at [746, 327] on button "Review & Confirm" at bounding box center [865, 341] width 227 height 17
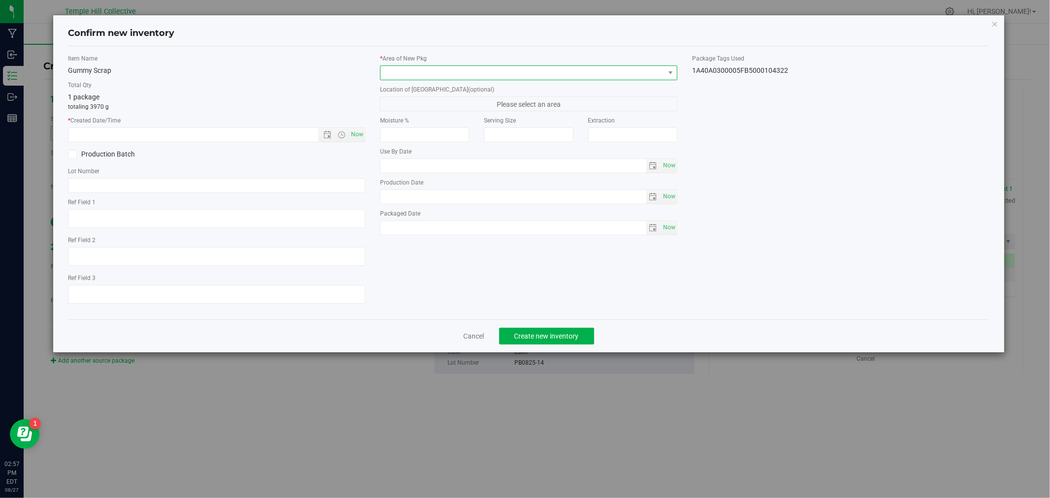
click at [448, 75] on span at bounding box center [523, 73] width 284 height 14
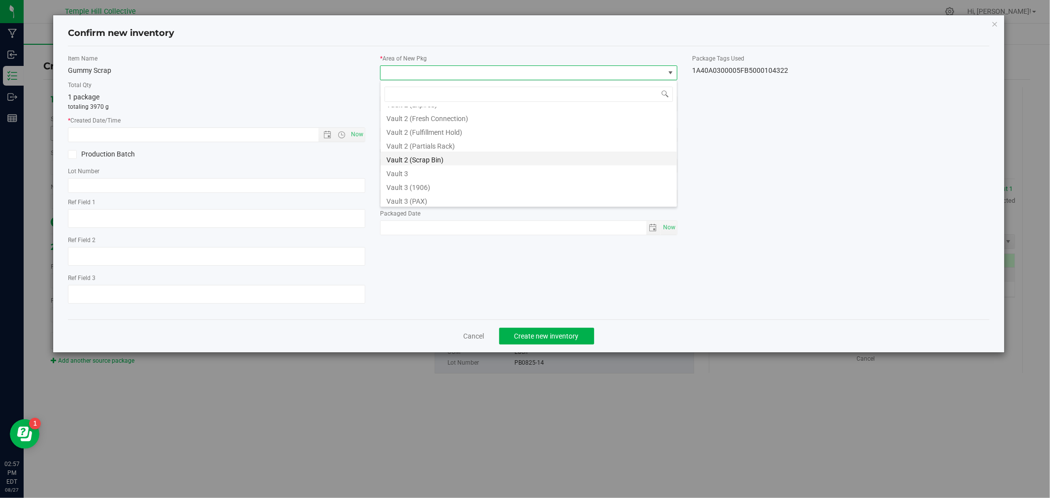
click at [423, 157] on li "Vault 2 (Scrap Bin)" at bounding box center [529, 159] width 296 height 14
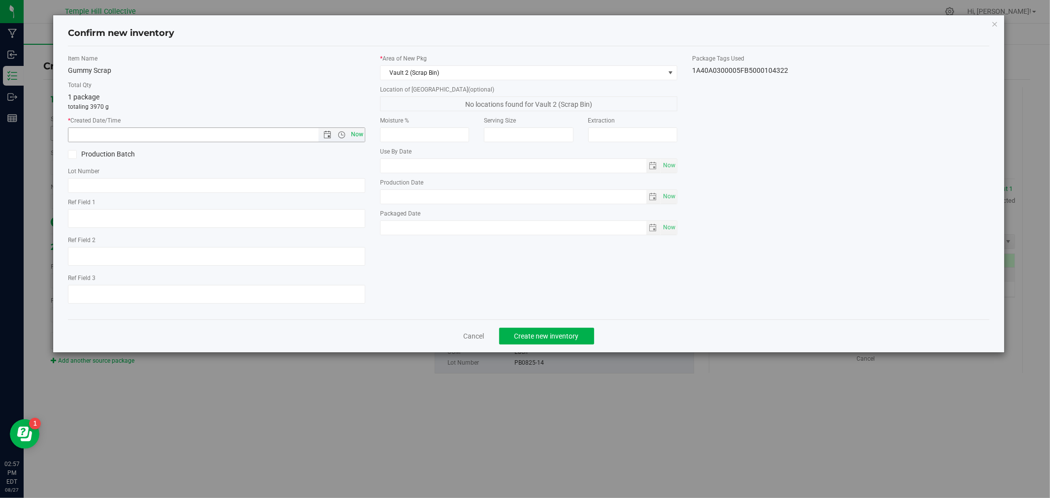
click at [354, 132] on span "Now" at bounding box center [357, 135] width 17 height 14
type input "[DATE] 2:57 PM"
click at [201, 179] on input "text" at bounding box center [216, 185] width 297 height 15
paste input "PB0825-14"
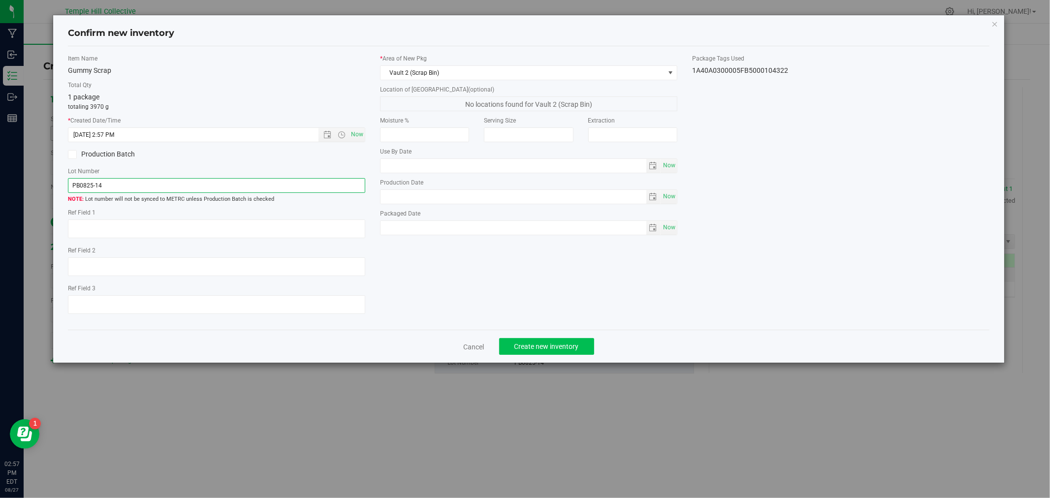
type input "PB0825-14"
click at [560, 327] on button "Create new inventory" at bounding box center [546, 346] width 95 height 17
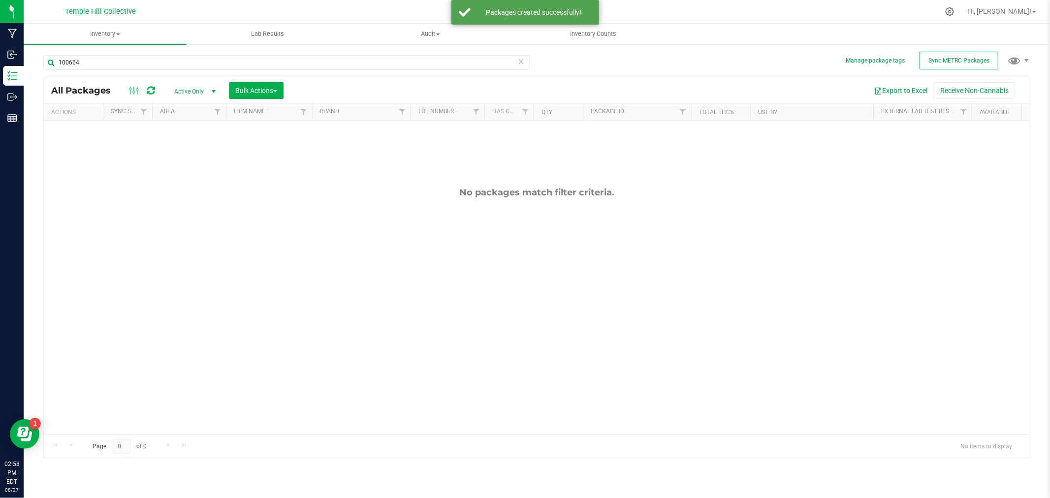
click at [520, 62] on icon at bounding box center [521, 61] width 7 height 12
